Goal: Information Seeking & Learning: Learn about a topic

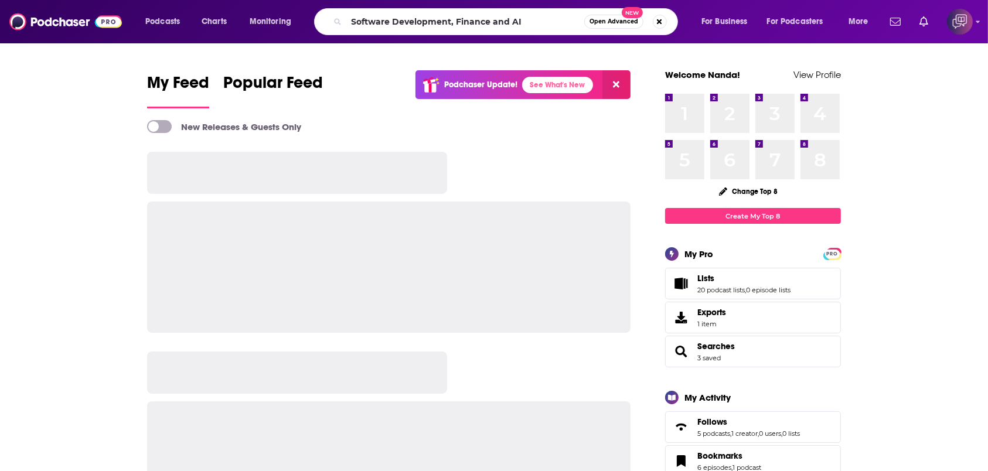
type input "Software Development, Finance and AI"
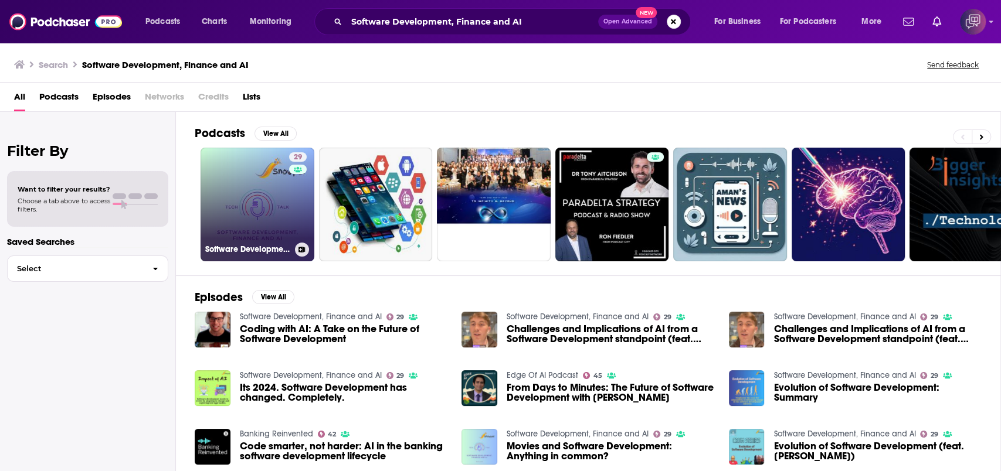
click at [282, 193] on link "29 Software Development, Finance and AI" at bounding box center [257, 205] width 114 height 114
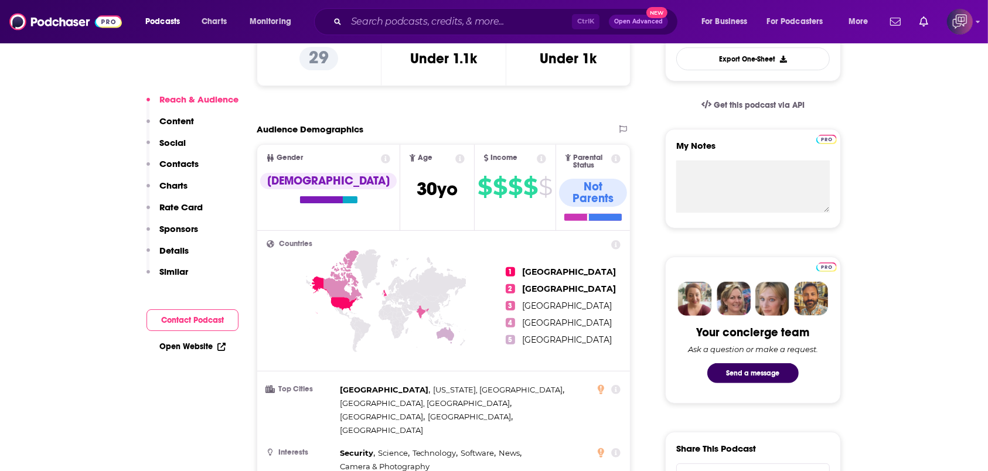
scroll to position [390, 0]
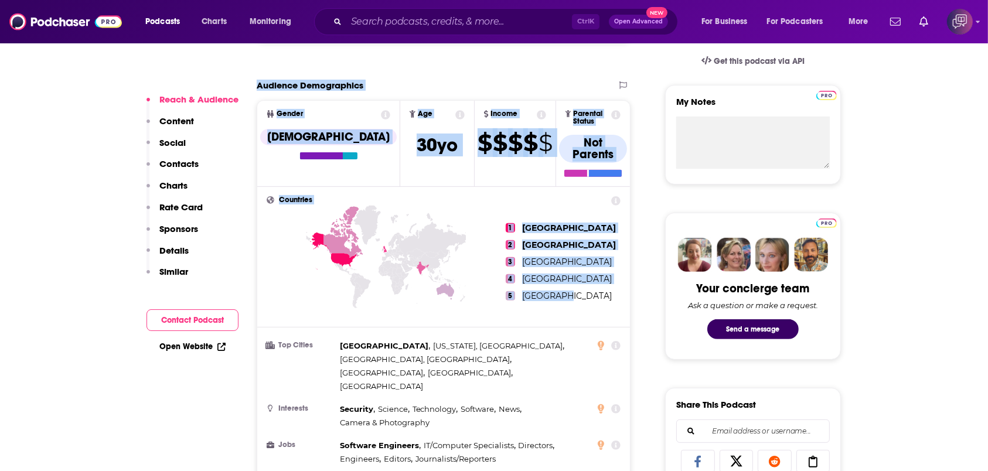
drag, startPoint x: 256, startPoint y: 79, endPoint x: 561, endPoint y: 298, distance: 376.0
copy section "Audience Demographics Gender [DEMOGRAPHIC_DATA] Age [DEMOGRAPHIC_DATA] yo Incom…"
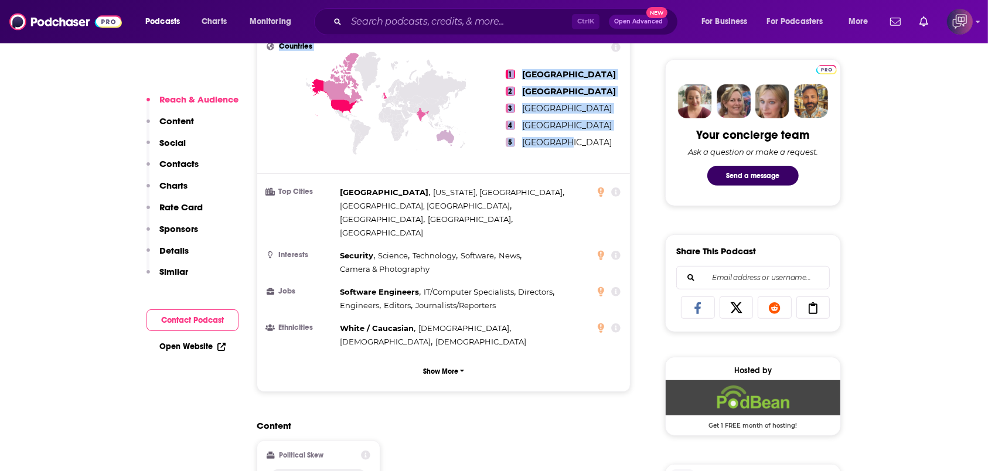
scroll to position [547, 0]
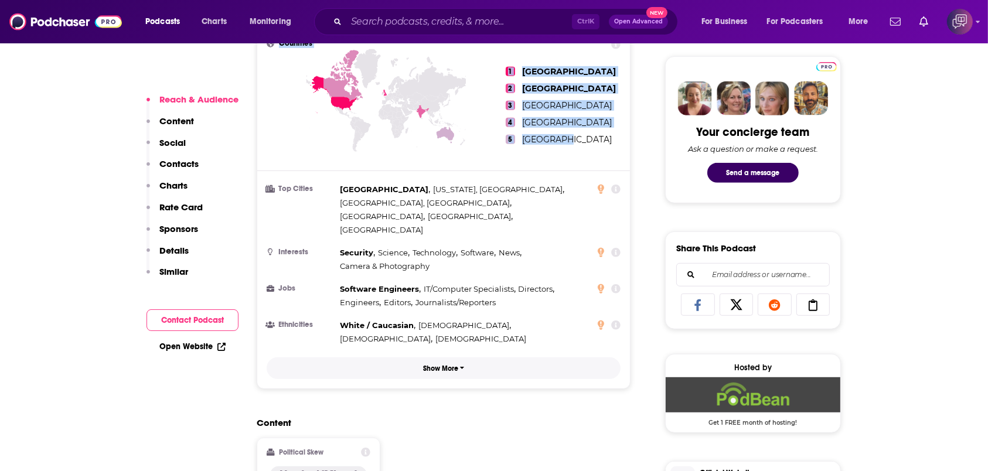
click at [455, 358] on button "Show More" at bounding box center [444, 369] width 354 height 22
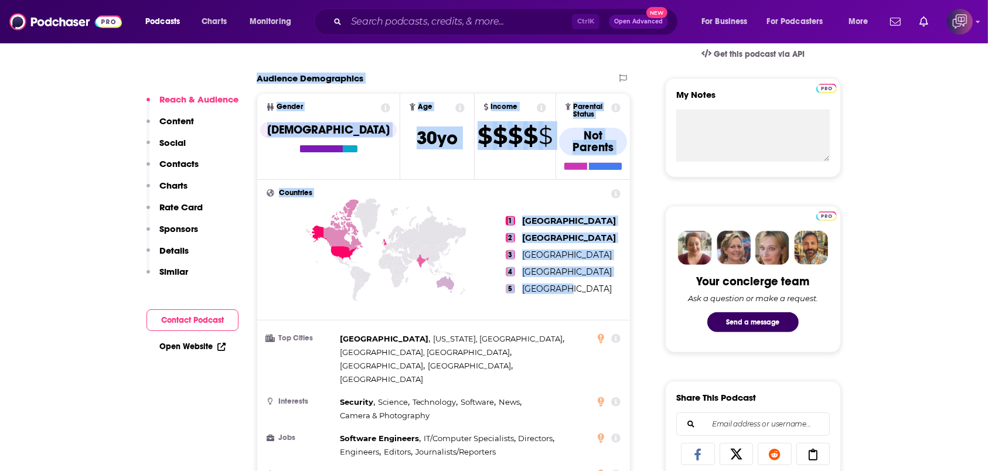
scroll to position [390, 0]
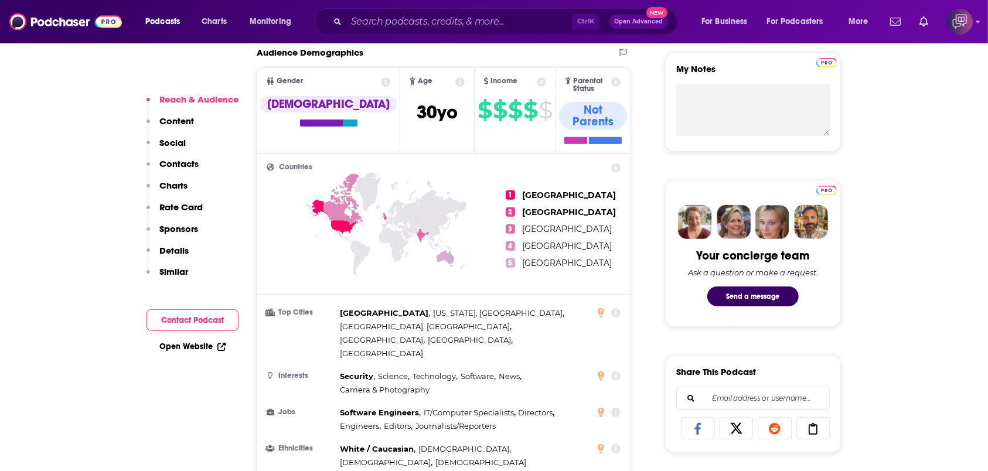
scroll to position [417, 0]
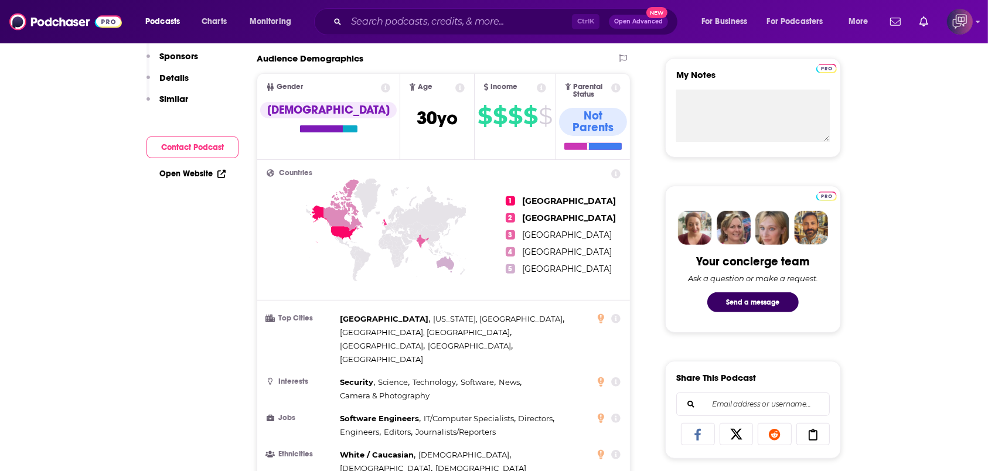
scroll to position [105, 0]
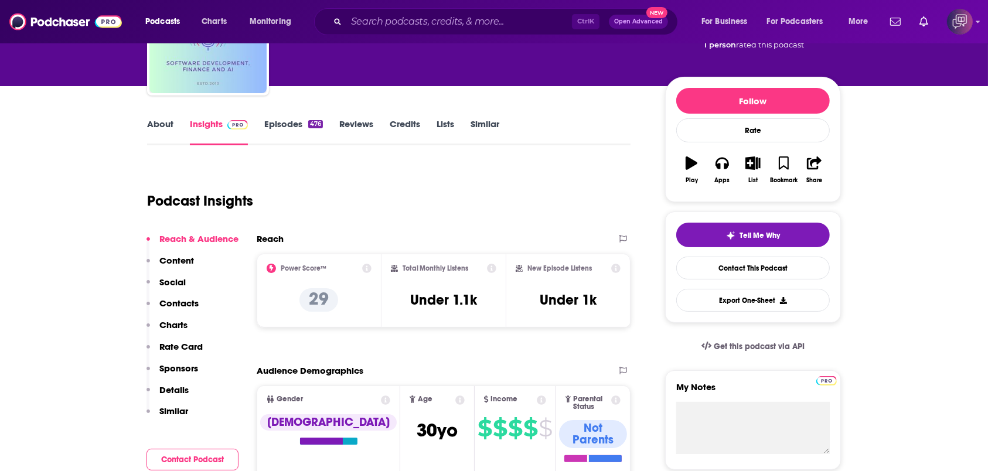
click at [359, 124] on link "Reviews" at bounding box center [356, 131] width 34 height 27
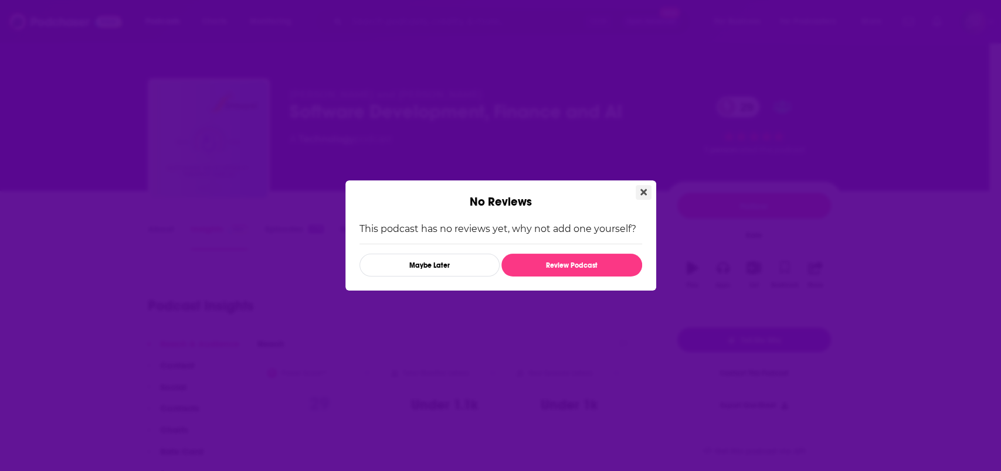
click at [650, 193] on button "Close" at bounding box center [643, 192] width 16 height 15
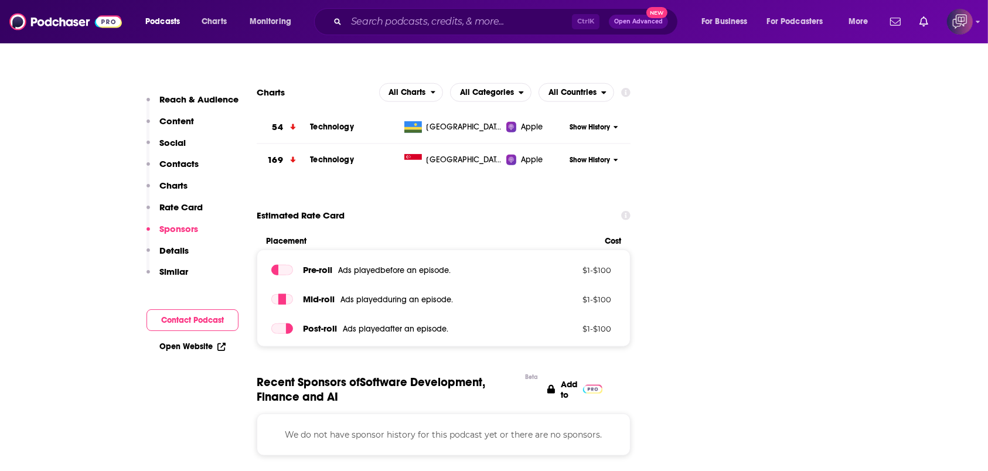
scroll to position [938, 0]
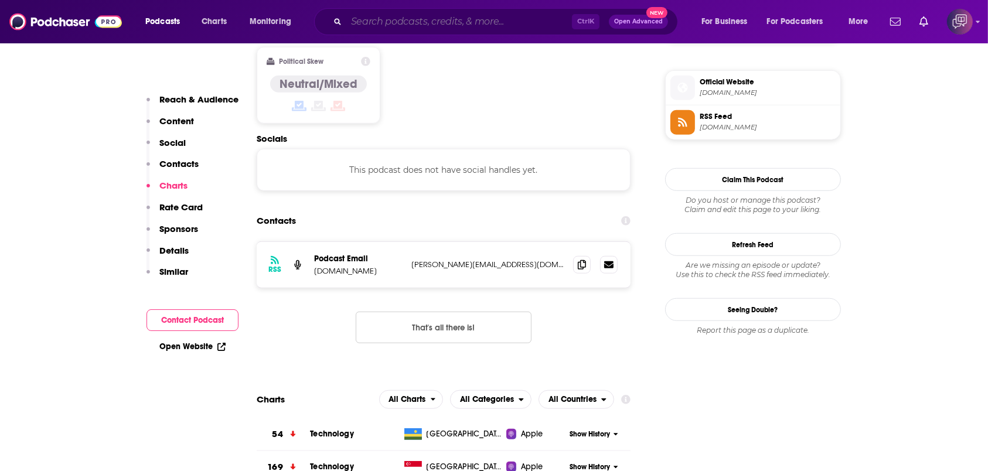
click at [378, 26] on input "Search podcasts, credits, & more..." at bounding box center [459, 21] width 226 height 19
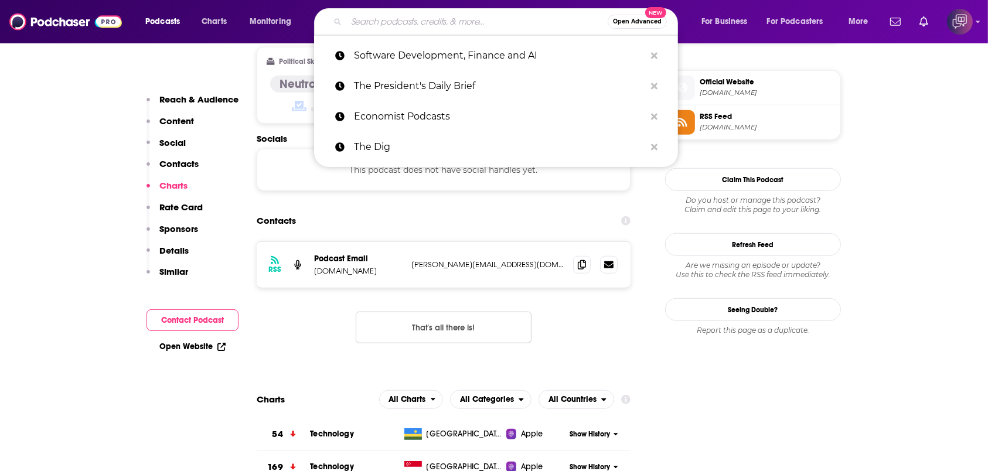
paste input "Lo Ips Dol Sita Consect - Adi Elitsed doe Temporinci Ut Lab Etd Magn Aliquaeni …"
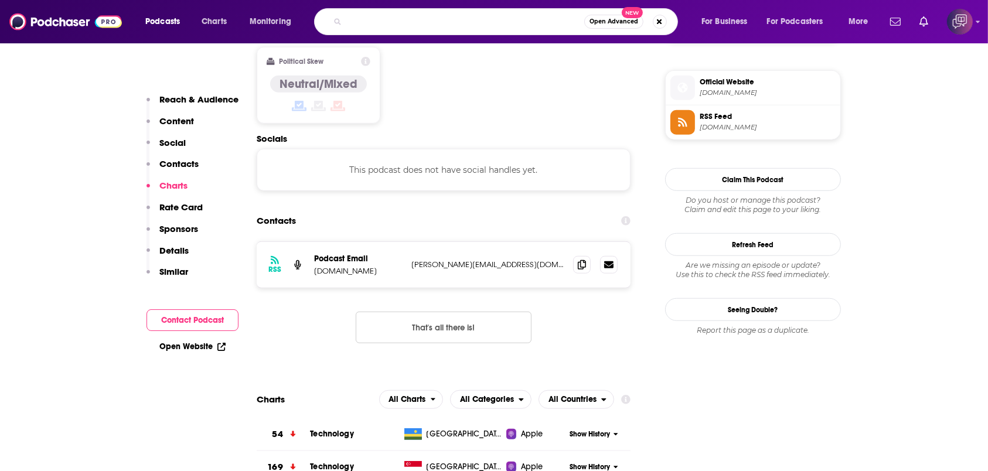
type input "Lo Ips Dol Sita Consect - Adi Elitsed doe Temporinci Ut Lab Etd Magn Aliquaeni …"
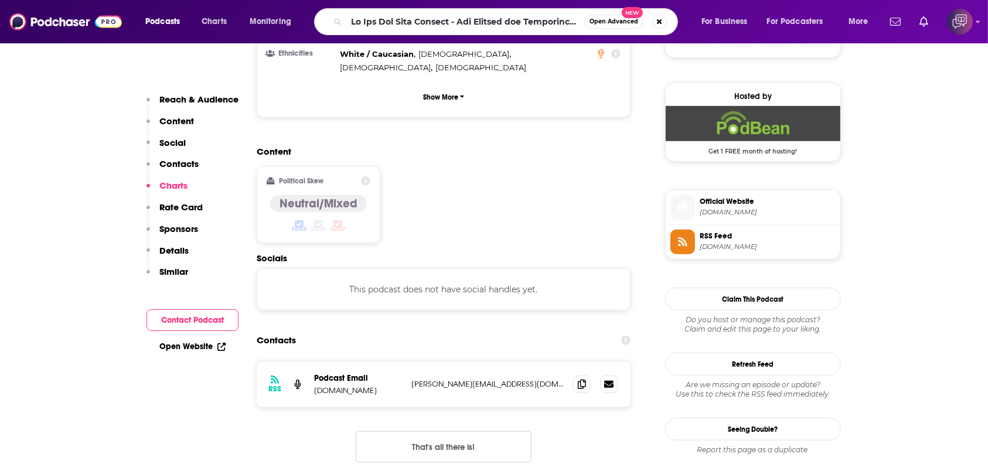
scroll to position [547, 0]
